Goal: Transaction & Acquisition: Purchase product/service

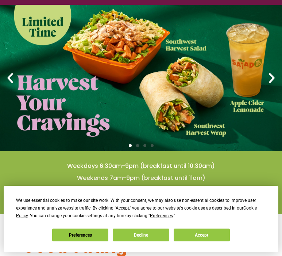
scroll to position [93, 0]
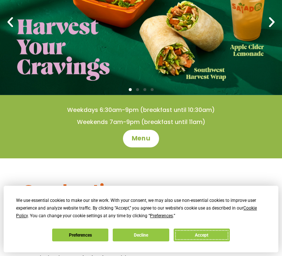
click at [204, 236] on button "Accept" at bounding box center [202, 234] width 56 height 13
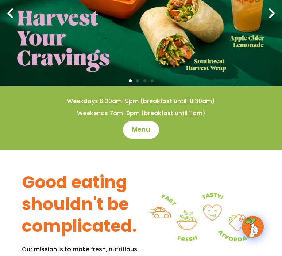
scroll to position [104, 0]
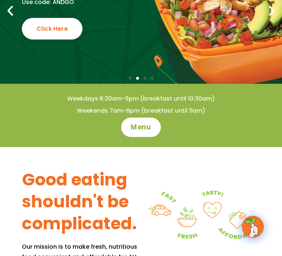
click at [142, 130] on span "Menu" at bounding box center [141, 126] width 21 height 9
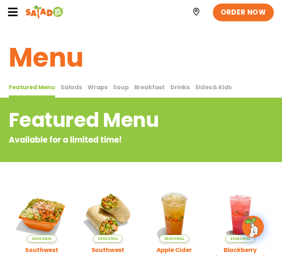
click at [241, 10] on span "ORDER NOW" at bounding box center [243, 11] width 45 height 9
